Goal: Task Accomplishment & Management: Manage account settings

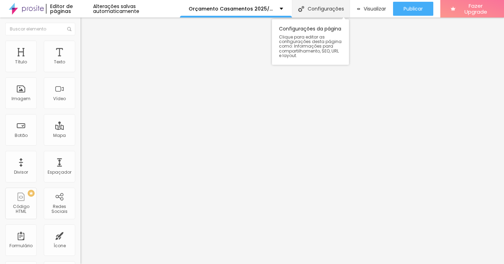
click at [318, 12] on div "Configurações" at bounding box center [321, 8] width 58 height 17
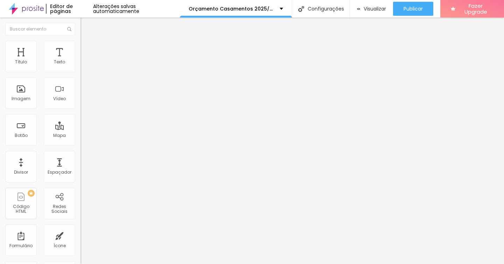
click at [80, 44] on img at bounding box center [83, 44] width 6 height 6
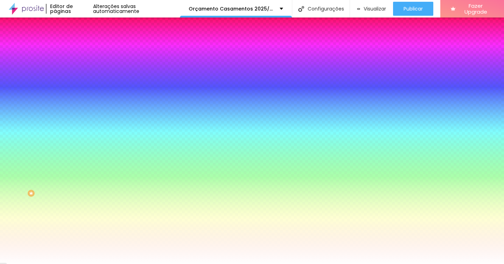
click at [80, 48] on li "Avançado" at bounding box center [120, 51] width 80 height 7
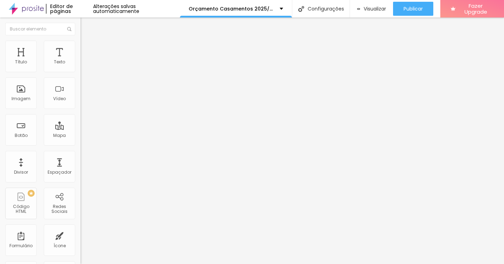
click at [80, 44] on li "Estilo" at bounding box center [120, 44] width 80 height 7
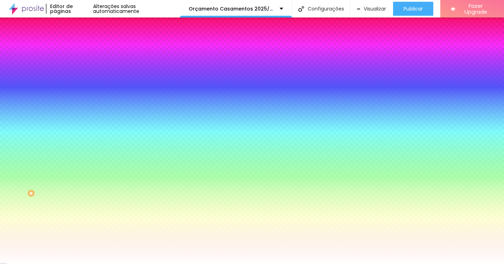
click at [80, 48] on li "Avançado" at bounding box center [120, 51] width 80 height 7
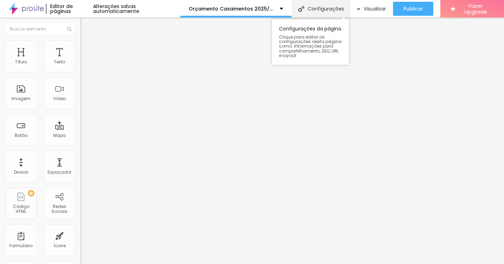
click at [327, 7] on div "Configurações" at bounding box center [321, 8] width 58 height 17
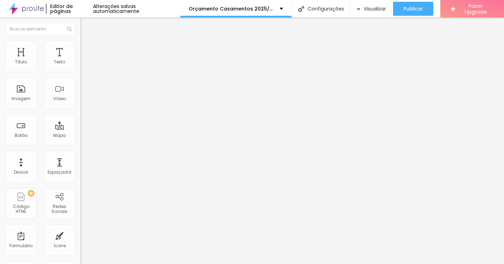
click at [87, 48] on span "Estilo" at bounding box center [92, 45] width 11 height 6
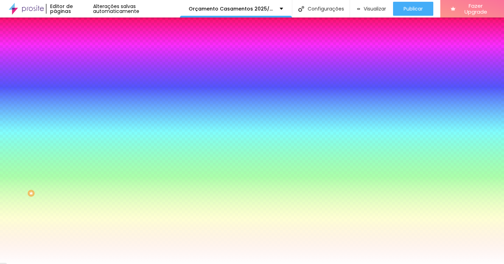
click at [87, 50] on span "Avançado" at bounding box center [98, 52] width 23 height 6
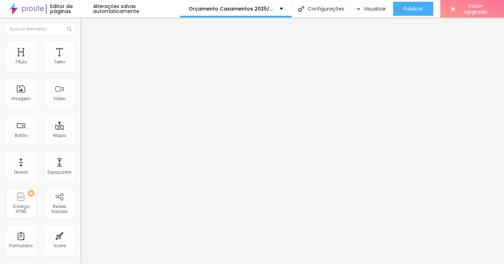
click at [80, 48] on li "Avançado" at bounding box center [120, 51] width 80 height 7
click at [80, 44] on img at bounding box center [83, 44] width 6 height 6
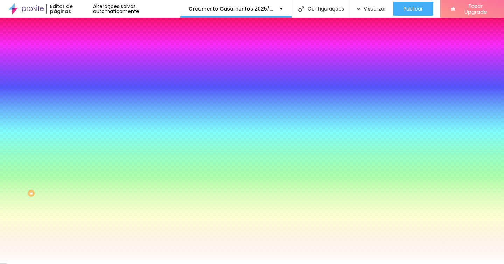
click at [80, 40] on img at bounding box center [83, 37] width 6 height 6
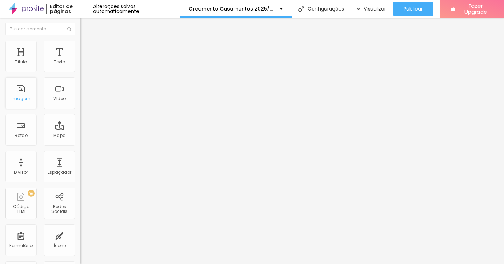
click at [22, 91] on div "Imagem" at bounding box center [20, 92] width 31 height 31
click at [80, 41] on li "Avançado" at bounding box center [120, 44] width 80 height 7
click at [87, 48] on span "Estilo" at bounding box center [92, 45] width 11 height 6
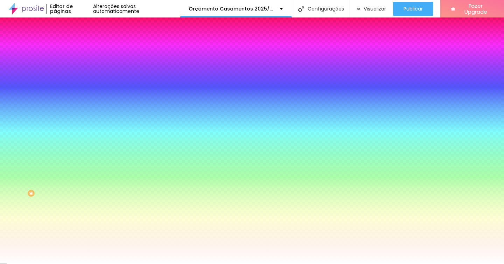
click at [80, 41] on li "Conteúdo" at bounding box center [120, 37] width 80 height 7
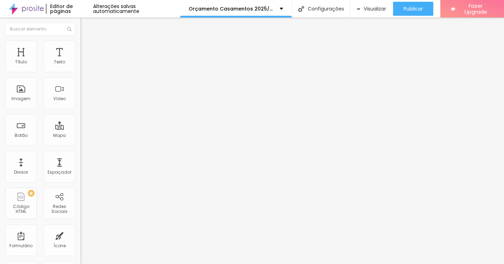
click at [80, 44] on ul "Conteúdo Estilo Avançado" at bounding box center [120, 44] width 80 height 21
click at [80, 42] on img at bounding box center [83, 44] width 6 height 6
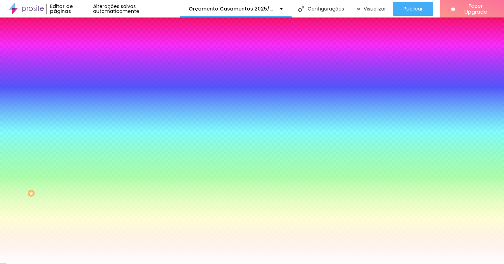
click at [80, 48] on li "Avançado" at bounding box center [120, 51] width 80 height 7
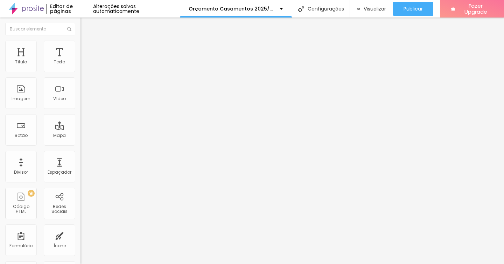
click at [87, 48] on span "Estilo" at bounding box center [92, 45] width 11 height 6
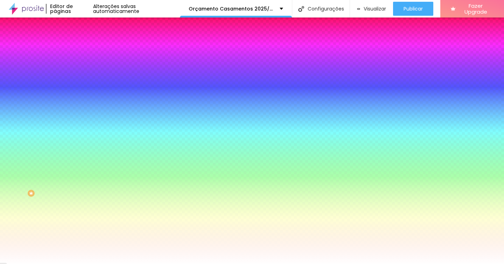
click at [80, 48] on li "Avançado" at bounding box center [120, 51] width 80 height 7
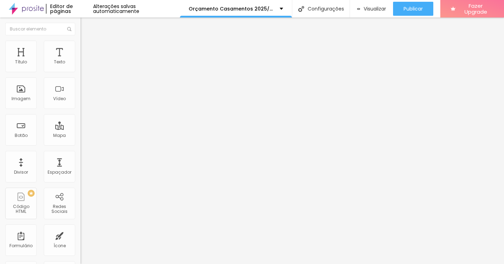
click at [87, 48] on span "Estilo" at bounding box center [92, 45] width 11 height 6
click at [80, 44] on li "Estilo" at bounding box center [120, 44] width 80 height 7
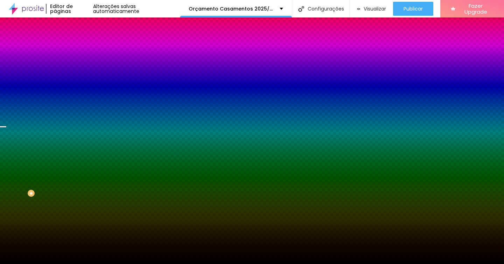
click at [80, 64] on span "Trocar imagem" at bounding box center [99, 61] width 38 height 6
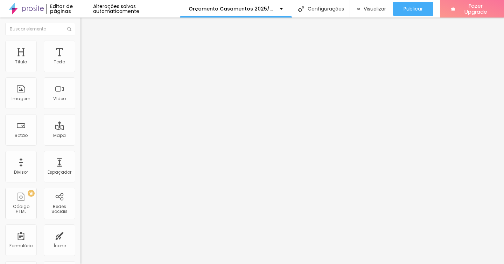
click at [80, 60] on span "Trocar imagem" at bounding box center [99, 57] width 38 height 6
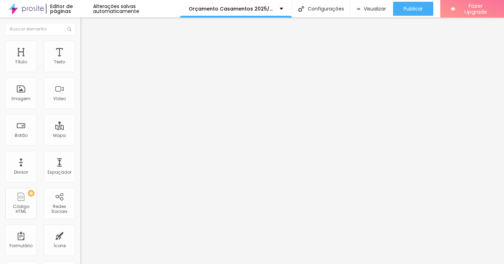
click at [80, 60] on span "Trocar imagem" at bounding box center [99, 57] width 38 height 6
click at [80, 47] on li "Estilo" at bounding box center [120, 44] width 80 height 7
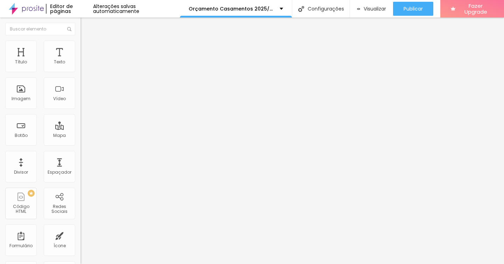
click at [80, 47] on li "Estilo" at bounding box center [120, 44] width 80 height 7
click at [80, 41] on li "Conteúdo" at bounding box center [120, 37] width 80 height 7
click at [80, 94] on img at bounding box center [82, 91] width 5 height 5
click at [80, 100] on img at bounding box center [82, 97] width 5 height 5
click at [80, 100] on div "Alinhamento" at bounding box center [120, 89] width 80 height 21
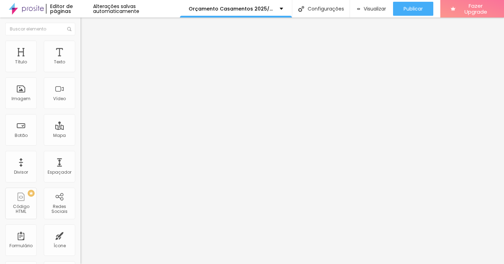
click at [80, 89] on img at bounding box center [82, 86] width 5 height 5
click at [80, 149] on div "Trocar imagem Descrição da imagem (Alt) [PERSON_NAME] Fotógrafo Alinhamento Pro…" at bounding box center [120, 107] width 80 height 105
drag, startPoint x: 58, startPoint y: 150, endPoint x: 58, endPoint y: 155, distance: 4.9
click at [80, 128] on div "Proporção 1:1 Quadrado Cinema 16:9 Padrão 4:3 Quadrado 1:1 Original" at bounding box center [120, 114] width 80 height 28
click at [80, 110] on span "1:1 Quadrado" at bounding box center [94, 107] width 28 height 6
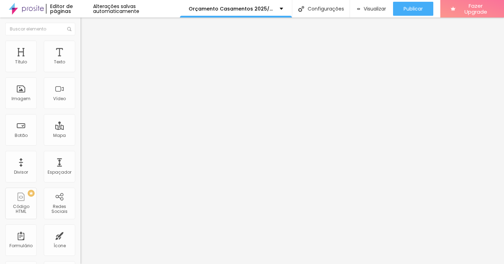
click at [80, 118] on span "Padrão" at bounding box center [88, 115] width 16 height 6
click at [80, 110] on span "4:3 Padrão" at bounding box center [91, 107] width 23 height 6
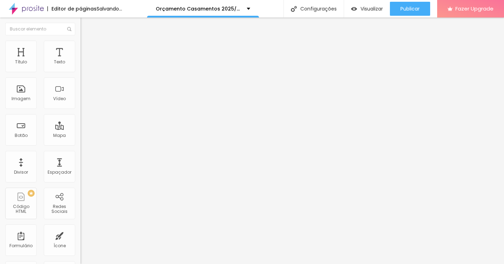
click at [80, 110] on span "4:3 Padrão" at bounding box center [91, 107] width 23 height 6
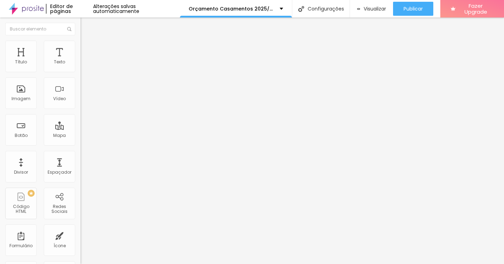
click at [80, 125] on span "Quadrado" at bounding box center [91, 122] width 23 height 6
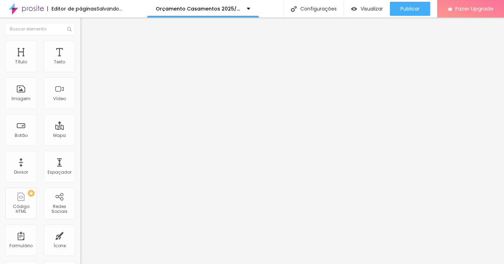
click at [80, 110] on span "1:1 Quadrado" at bounding box center [94, 107] width 28 height 6
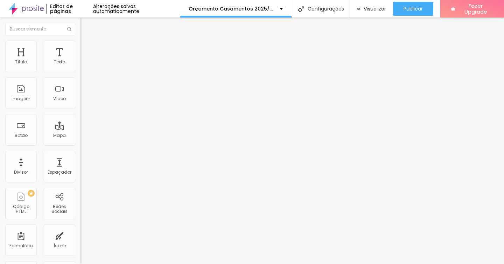
click at [80, 118] on span "Padrão" at bounding box center [88, 115] width 16 height 6
click at [80, 100] on div "Alinhamento" at bounding box center [120, 89] width 80 height 21
click at [80, 128] on div "Proporção 4:3 Padrão Cinema 16:9 Padrão 4:3 Quadrado 1:1 Original" at bounding box center [120, 114] width 80 height 28
click at [80, 110] on span "4:3 Padrão" at bounding box center [91, 107] width 23 height 6
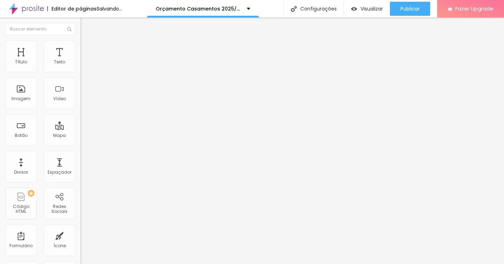
click at [80, 110] on span "4:3 Padrão" at bounding box center [91, 107] width 23 height 6
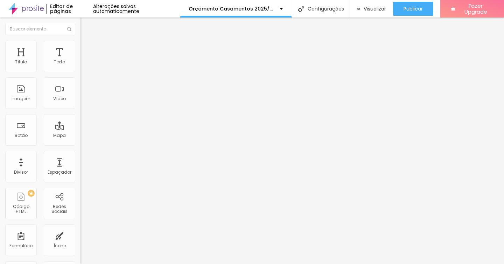
click at [80, 129] on span "Original" at bounding box center [88, 126] width 17 height 6
click at [80, 110] on span "Original" at bounding box center [88, 107] width 17 height 6
click at [80, 122] on span "Quadrado" at bounding box center [91, 119] width 23 height 6
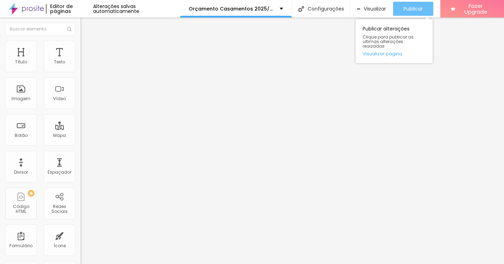
click at [427, 9] on button "Publicar" at bounding box center [413, 9] width 40 height 14
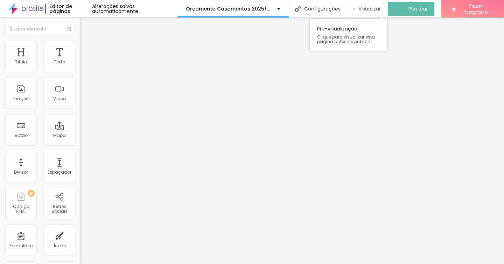
click at [370, 8] on span "Visualizar" at bounding box center [369, 9] width 22 height 6
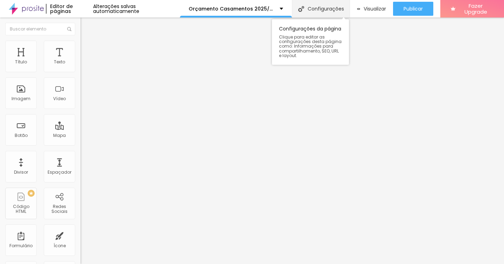
click at [307, 9] on div "Configurações" at bounding box center [321, 8] width 58 height 17
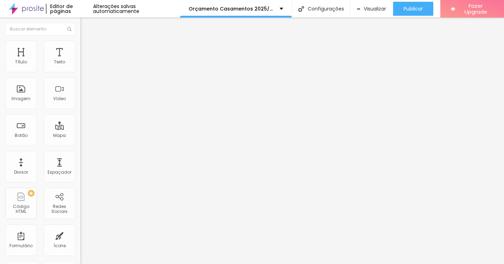
click at [372, 11] on span "Visualizar" at bounding box center [375, 9] width 22 height 6
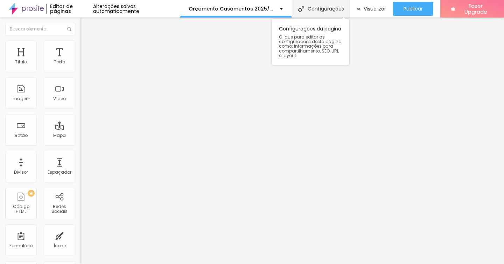
click at [310, 11] on div "Configurações" at bounding box center [321, 8] width 58 height 17
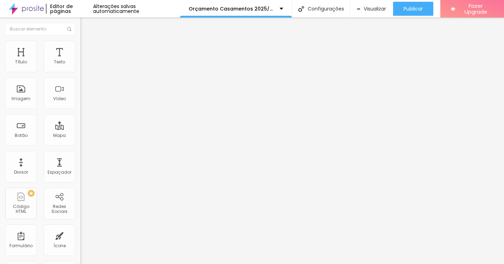
type input "Orçamento Casamentos 2025/26 | [PERSON_NAME] Fotógrafo"
type input "Orçamento Casamentos 2022/26 | [PERSON_NAME] Fotógrafo"
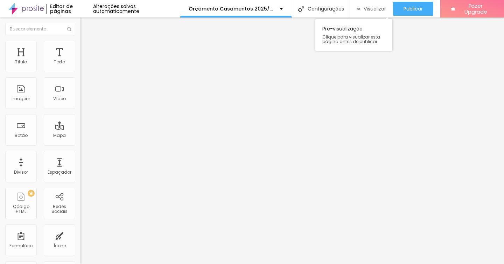
click at [364, 8] on span "Visualizar" at bounding box center [375, 9] width 22 height 6
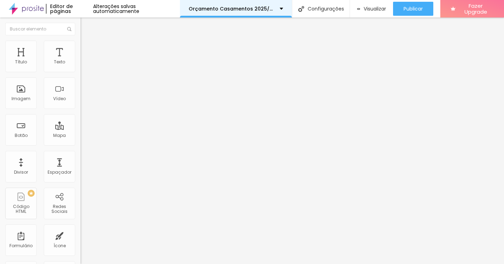
click at [267, 8] on p "Orçamento Casamentos 2025/2026" at bounding box center [232, 8] width 86 height 5
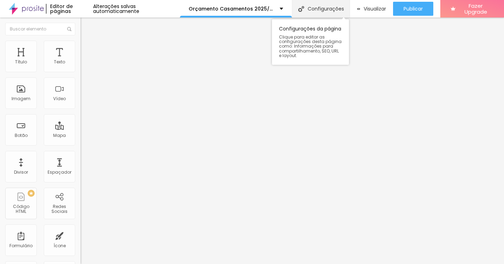
click at [309, 8] on div "Configurações" at bounding box center [321, 8] width 58 height 17
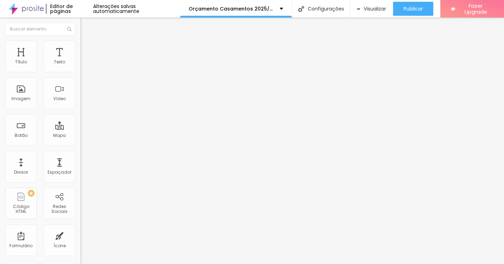
type input "Orçamento Casamentos 2025/26 | [PERSON_NAME] Fotógrafo"
